Goal: Connect with others: Connect with others

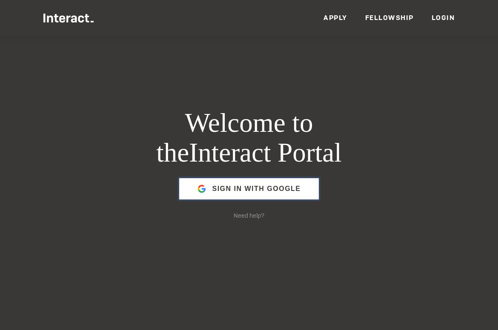
click at [217, 188] on span "Sign in with Google" at bounding box center [256, 189] width 89 height 20
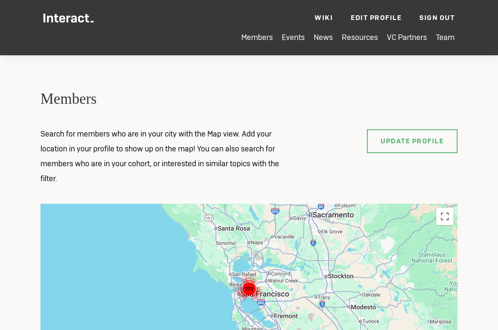
click at [407, 32] on ul "Members Events News Resources VC Partners Team Wiki Edit Profile Sign Out — [PE…" at bounding box center [248, 16] width 411 height 33
click at [406, 36] on link "VC Partners" at bounding box center [407, 37] width 40 height 10
click at [261, 44] on ul "Members Events News Resources VC Partners Team" at bounding box center [248, 44] width 411 height 23
click at [263, 40] on link "Members" at bounding box center [256, 37] width 31 height 10
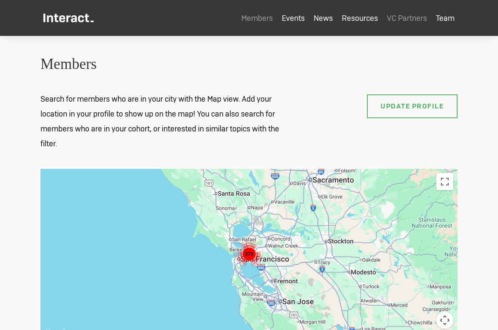
scroll to position [36, 0]
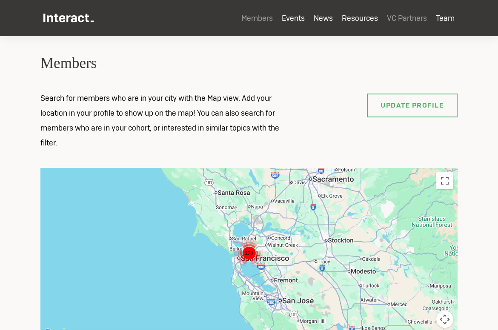
click at [252, 23] on ul "Members Events News Resources VC Partners Team" at bounding box center [248, 25] width 411 height 23
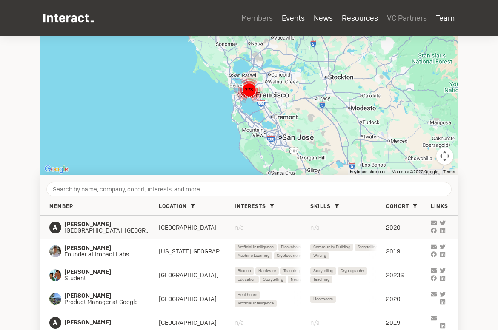
scroll to position [193, 0]
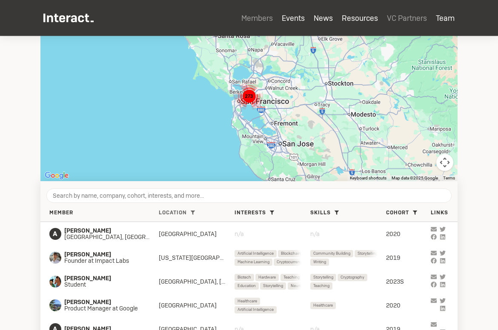
click at [178, 214] on span "Location" at bounding box center [173, 213] width 28 height 7
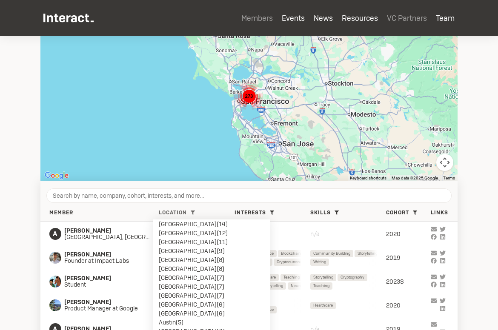
scroll to position [74, 0]
click at [175, 314] on li "Austin ( 5 )" at bounding box center [211, 315] width 105 height 9
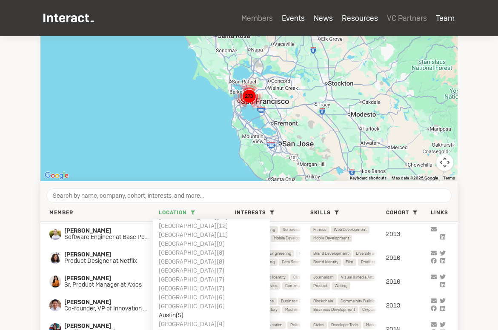
click at [25, 207] on section "Members Search for members who are in your city with the Map view. Add your loc…" at bounding box center [249, 110] width 498 height 534
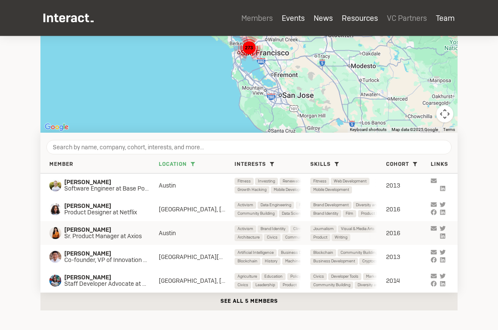
scroll to position [240, 0]
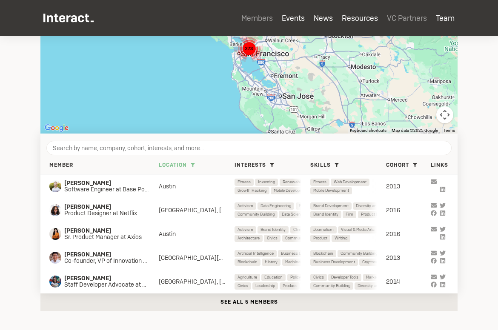
click at [188, 167] on div "Location [GEOGRAPHIC_DATA] ( 361 ) [US_STATE][GEOGRAPHIC_DATA] ( 220 ) [GEOGRAP…" at bounding box center [197, 165] width 76 height 7
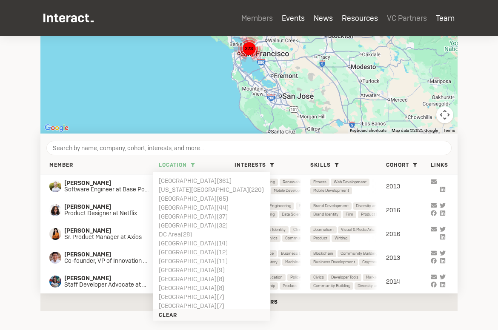
scroll to position [0, 0]
click at [187, 190] on li "[US_STATE][GEOGRAPHIC_DATA] ( 220 )" at bounding box center [211, 189] width 105 height 9
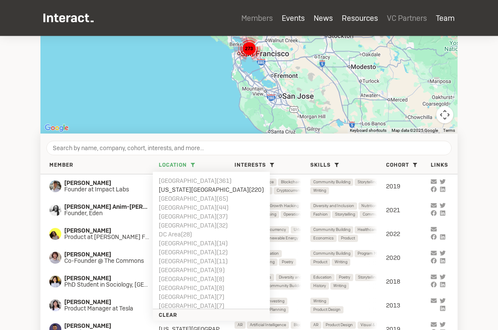
click at [35, 167] on div "Members Search for members who are in your city with the Map view. Add your loc…" at bounding box center [248, 128] width 429 height 558
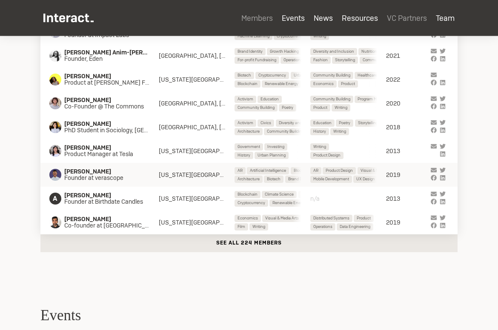
scroll to position [396, 0]
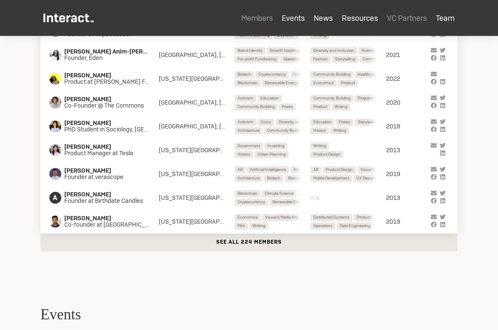
click at [195, 238] on button "See all 224 members" at bounding box center [248, 243] width 417 height 18
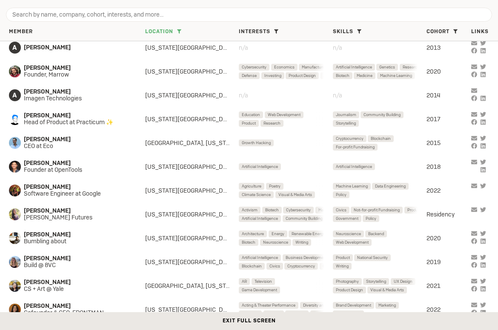
scroll to position [483, 0]
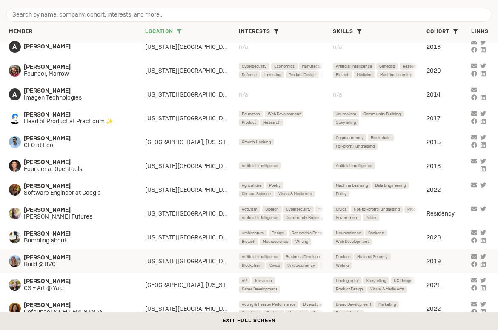
click at [50, 257] on span "[PERSON_NAME]" at bounding box center [77, 258] width 106 height 7
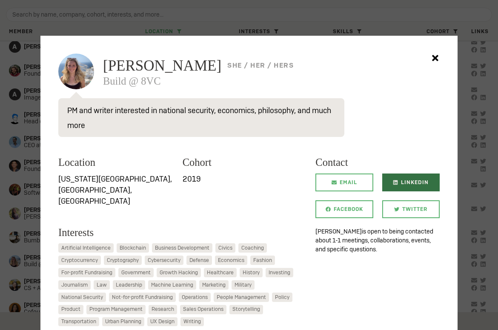
click at [397, 184] on icon at bounding box center [395, 182] width 5 height 5
click at [437, 58] on icon at bounding box center [435, 58] width 15 height 15
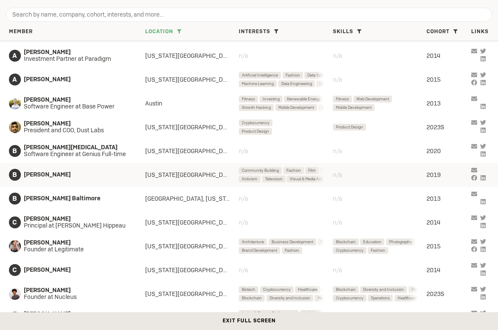
scroll to position [864, 0]
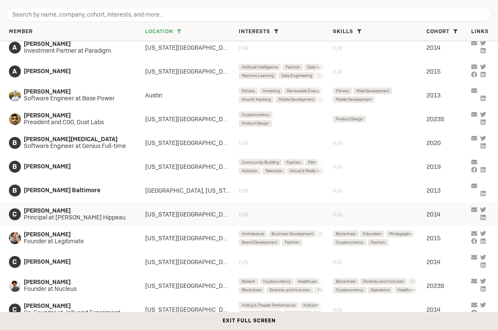
click at [482, 218] on icon "grid" at bounding box center [483, 217] width 5 height 5
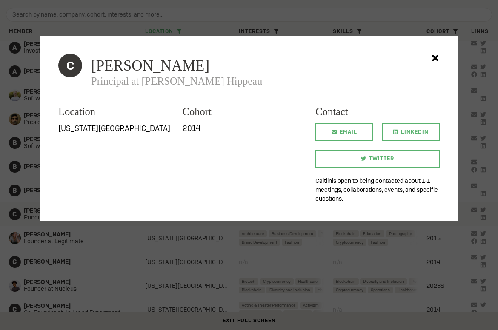
click at [435, 54] on icon at bounding box center [435, 58] width 15 height 15
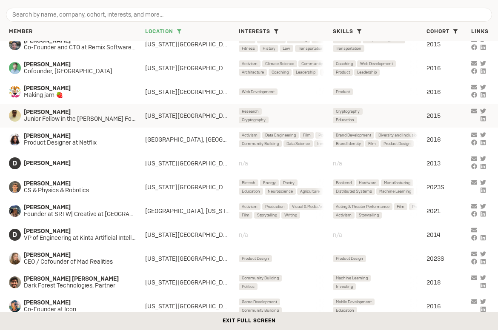
scroll to position [1353, 0]
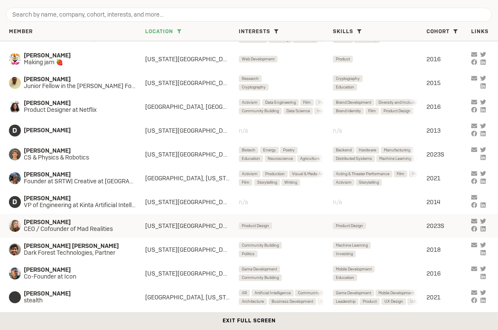
click at [15, 227] on icon "grid" at bounding box center [15, 226] width 12 height 12
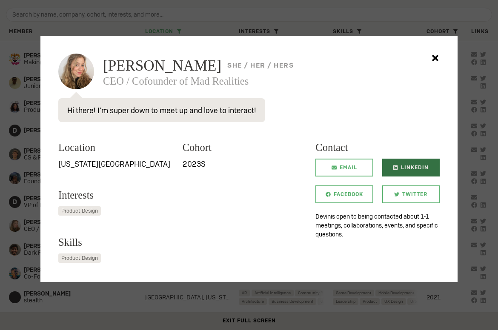
click at [412, 169] on span "LinkedIn" at bounding box center [415, 168] width 28 height 18
click at [436, 60] on icon at bounding box center [435, 58] width 6 height 6
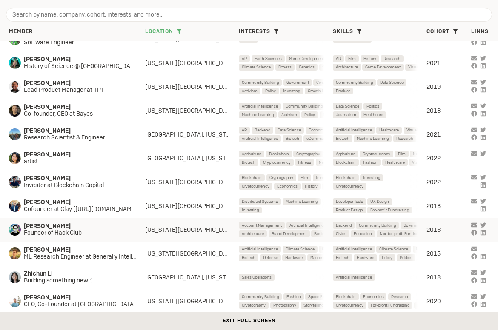
scroll to position [5067, 0]
click at [17, 231] on icon "grid" at bounding box center [15, 230] width 12 height 12
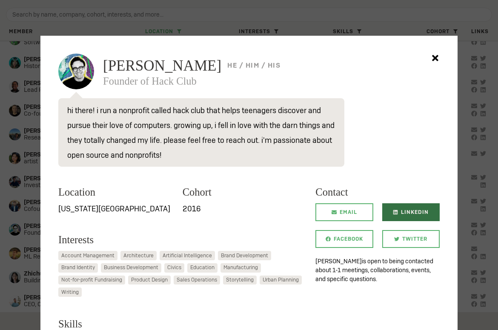
click at [419, 215] on span "LinkedIn" at bounding box center [415, 212] width 28 height 18
click at [432, 65] on icon at bounding box center [435, 58] width 15 height 15
